Goal: Navigation & Orientation: Find specific page/section

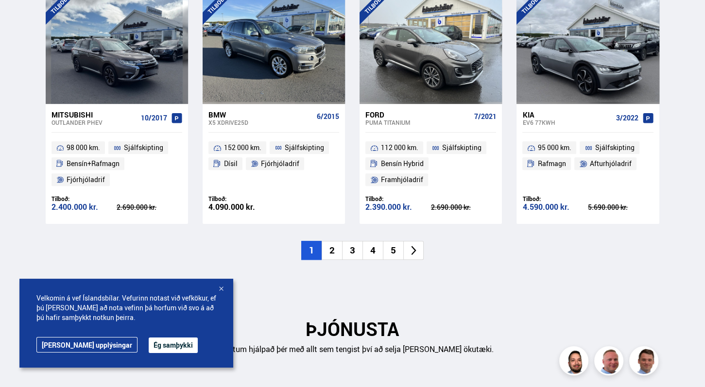
scroll to position [1118, 0]
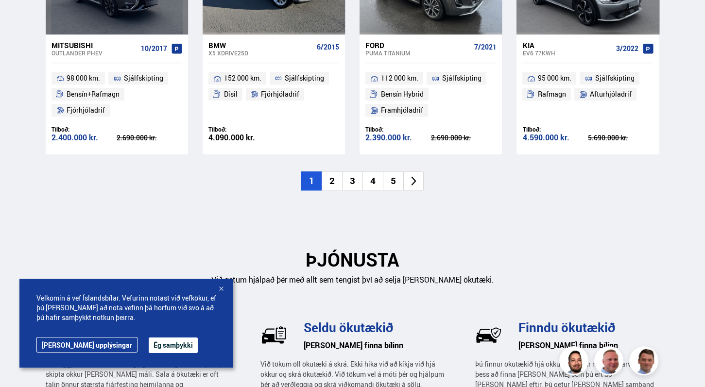
click at [335, 184] on li "2" at bounding box center [332, 181] width 20 height 19
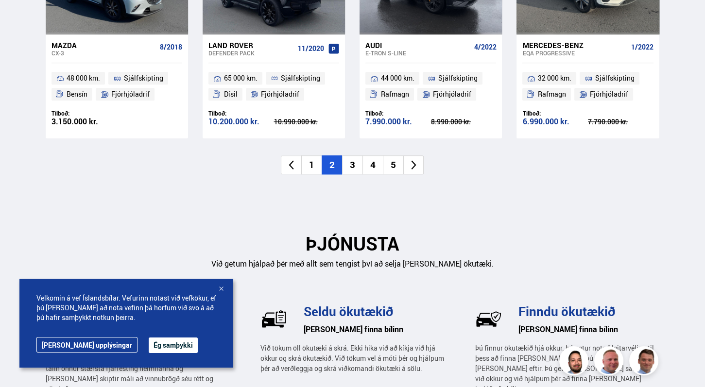
click at [352, 164] on li "3" at bounding box center [352, 165] width 20 height 19
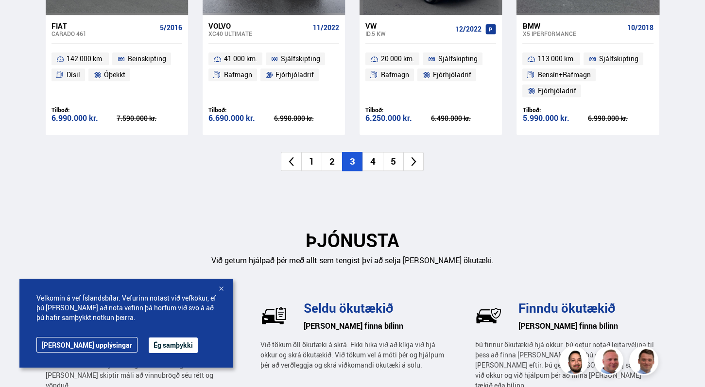
scroll to position [1167, 0]
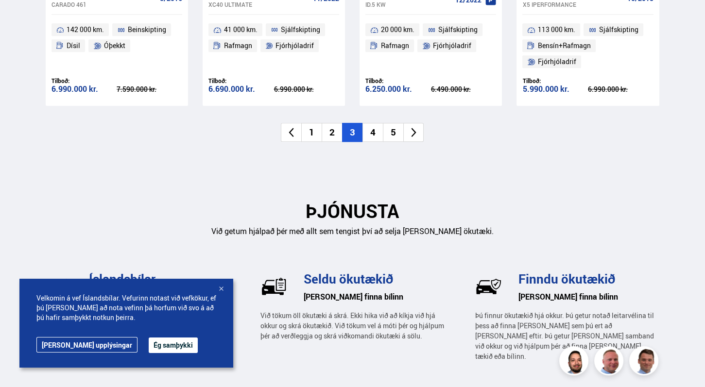
click at [371, 136] on li "4" at bounding box center [373, 132] width 20 height 19
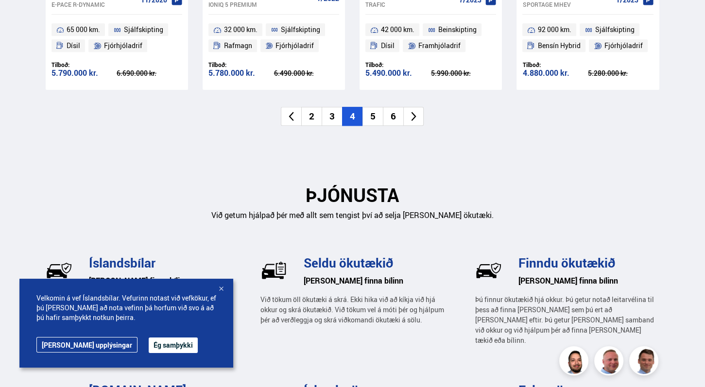
click at [375, 121] on li "5" at bounding box center [373, 116] width 20 height 19
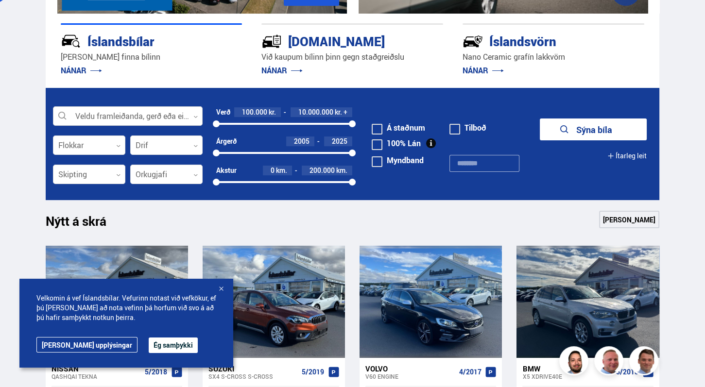
scroll to position [194, 0]
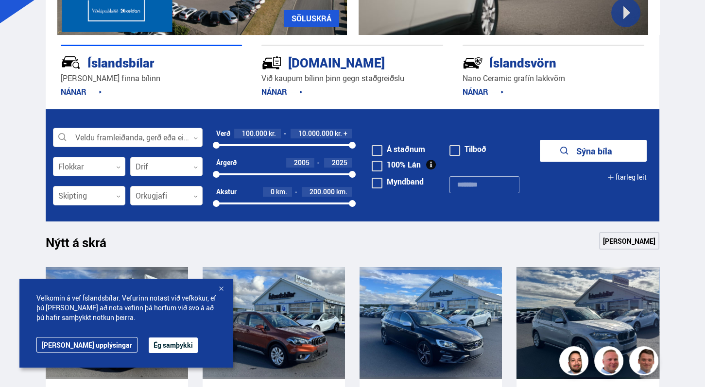
click at [63, 137] on div at bounding box center [128, 137] width 150 height 19
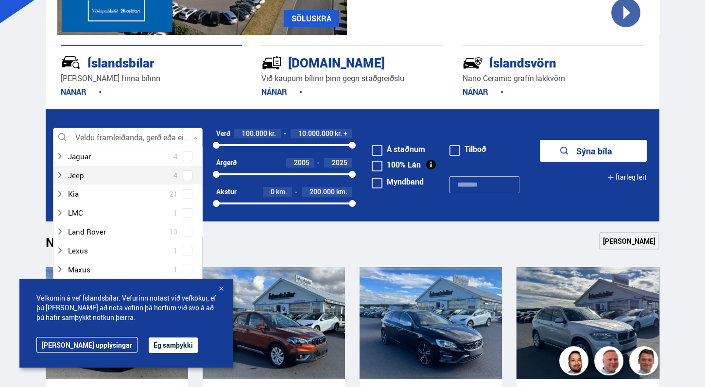
scroll to position [292, 0]
click at [72, 186] on div at bounding box center [118, 183] width 124 height 14
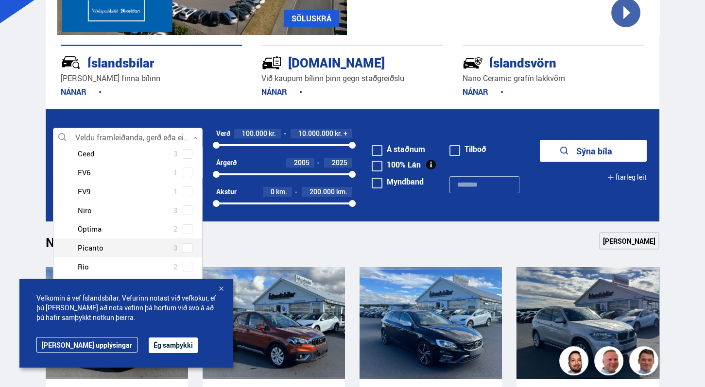
click at [88, 250] on div at bounding box center [137, 248] width 124 height 14
click at [92, 249] on div at bounding box center [137, 248] width 124 height 14
click at [186, 246] on span at bounding box center [188, 248] width 4 height 4
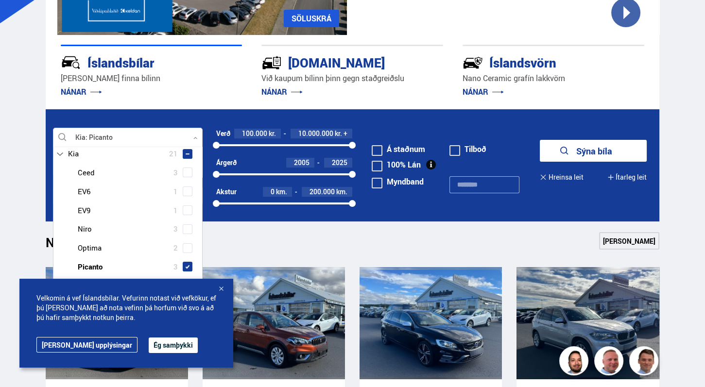
scroll to position [359, 0]
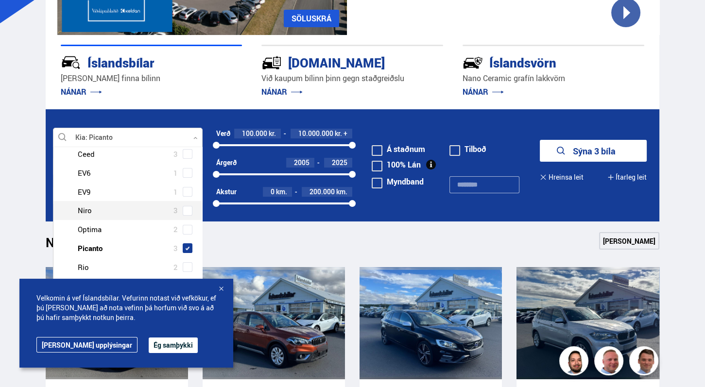
click at [326, 245] on div "Nýtt á skrá Sjá meira" at bounding box center [353, 243] width 614 height 23
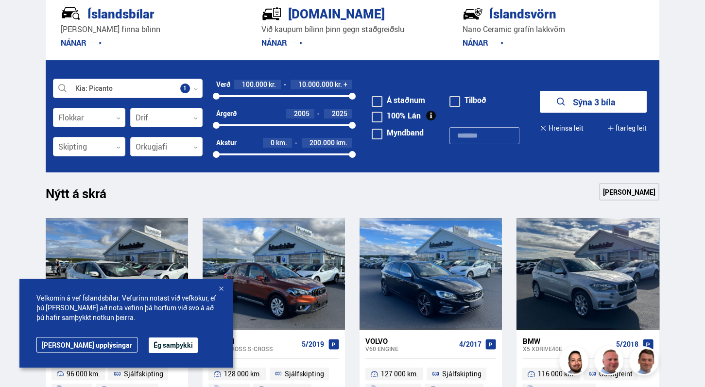
scroll to position [243, 0]
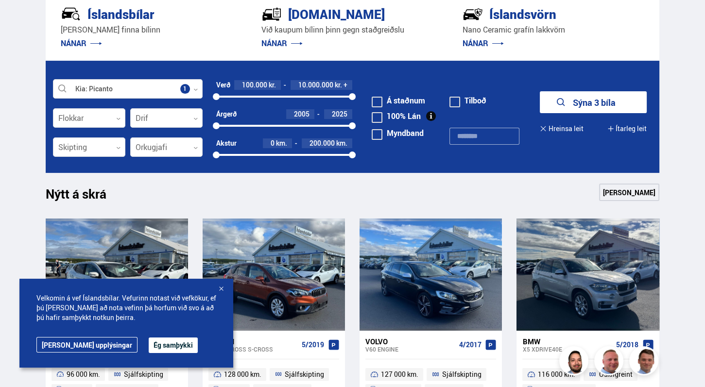
click at [577, 101] on button "Sýna 3 bíla" at bounding box center [593, 102] width 107 height 22
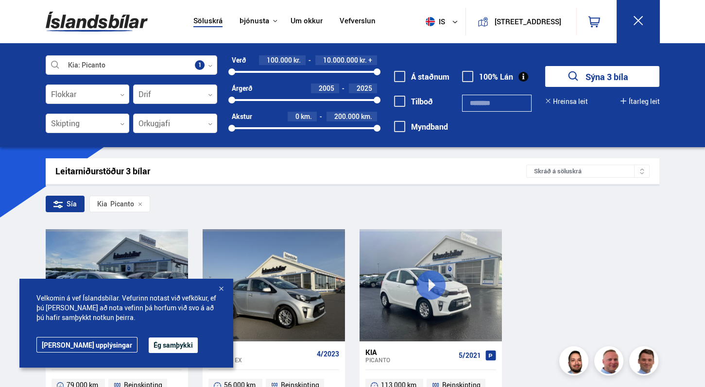
scroll to position [139, 0]
